Goal: Task Accomplishment & Management: Manage account settings

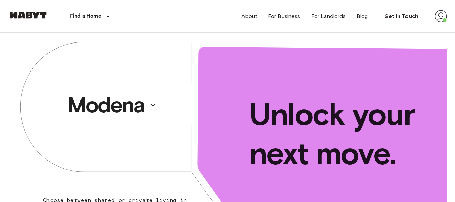
click at [280, 36] on div "Unlock your next move." at bounding box center [337, 133] width 219 height 215
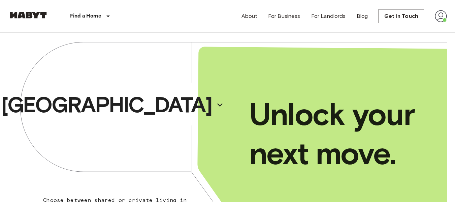
click at [434, 16] on div "About For Business For Landlords Blog Get in Touch" at bounding box center [343, 16] width 205 height 32
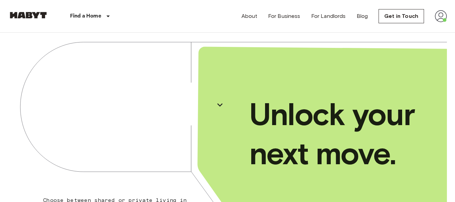
click at [437, 16] on img at bounding box center [441, 16] width 12 height 12
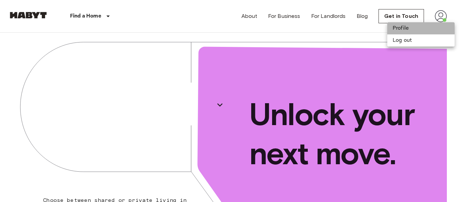
click at [404, 33] on li "Profile" at bounding box center [420, 28] width 67 height 12
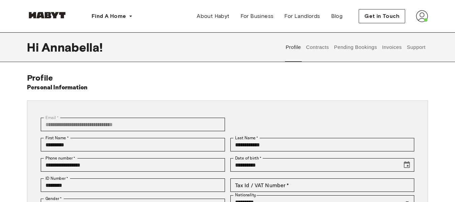
click at [319, 49] on button "Contracts" at bounding box center [317, 47] width 25 height 30
